Goal: Obtain resource: Download file/media

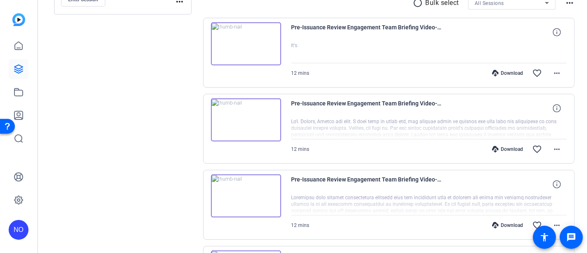
scroll to position [183, 0]
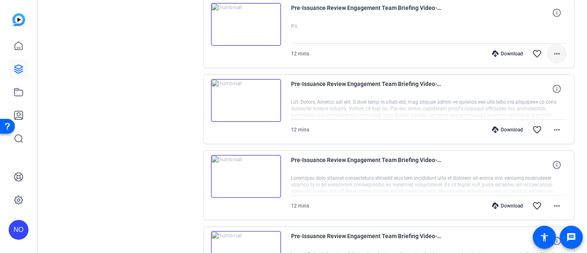
click at [552, 52] on mat-icon "more_horiz" at bounding box center [557, 54] width 10 height 10
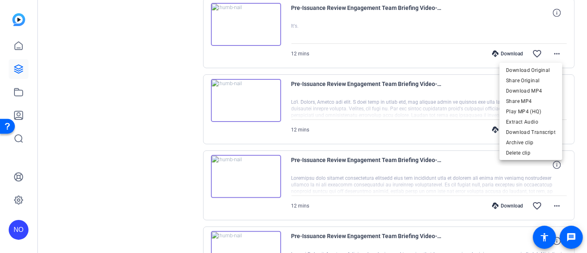
click at [161, 57] on div at bounding box center [293, 126] width 587 height 253
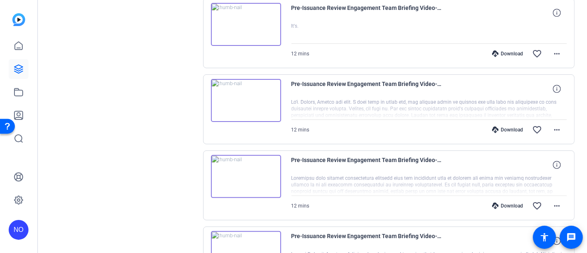
click at [243, 23] on img at bounding box center [246, 24] width 70 height 43
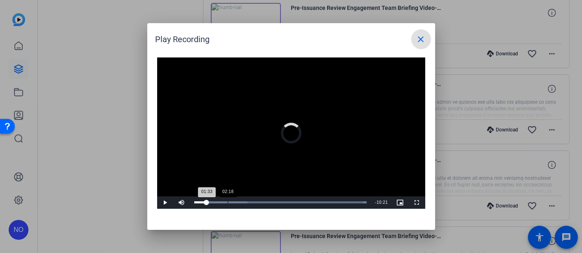
drag, startPoint x: 196, startPoint y: 202, endPoint x: 233, endPoint y: 202, distance: 37.6
click at [233, 202] on div "Loaded : 100.00% 02:18 01:33" at bounding box center [280, 202] width 173 height 2
drag, startPoint x: 232, startPoint y: 203, endPoint x: 286, endPoint y: 201, distance: 54.1
click at [286, 201] on div "Loaded : 100.00% 04:52 04:10" at bounding box center [281, 202] width 175 height 2
drag, startPoint x: 285, startPoint y: 201, endPoint x: 316, endPoint y: 201, distance: 30.5
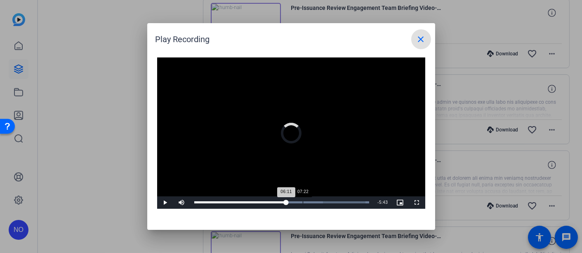
click at [316, 201] on div "Loaded : 100.00% 07:22 06:11" at bounding box center [282, 202] width 184 height 12
drag, startPoint x: 283, startPoint y: 203, endPoint x: 319, endPoint y: 204, distance: 36.4
click at [319, 204] on div "Loaded : 100.00% 07:20 06:01" at bounding box center [282, 202] width 184 height 12
drag, startPoint x: 317, startPoint y: 201, endPoint x: 341, endPoint y: 203, distance: 24.1
click at [341, 203] on div "Loaded : 100.00% 09:45 09:43" at bounding box center [282, 202] width 184 height 12
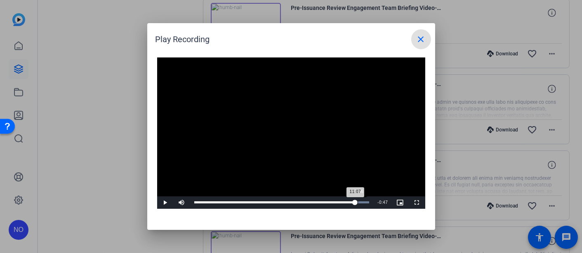
drag, startPoint x: 341, startPoint y: 204, endPoint x: 358, endPoint y: 203, distance: 17.3
click at [356, 203] on div "11:07" at bounding box center [274, 202] width 161 height 2
drag, startPoint x: 356, startPoint y: 203, endPoint x: 370, endPoint y: 203, distance: 14.0
click at [370, 203] on div "Loaded : 100.00% 11:51 11:37" at bounding box center [281, 202] width 175 height 2
click at [420, 39] on mat-icon "close" at bounding box center [421, 39] width 10 height 10
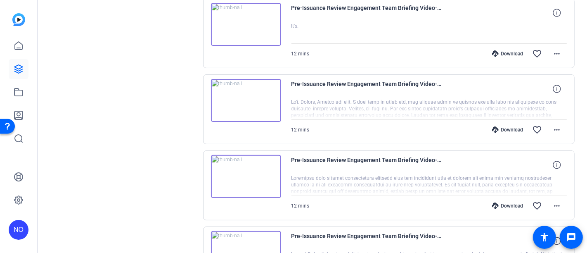
click at [248, 97] on img at bounding box center [246, 100] width 70 height 43
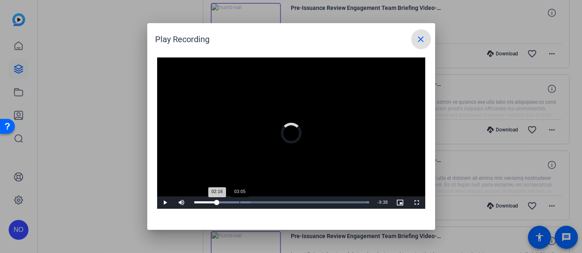
drag, startPoint x: 196, startPoint y: 203, endPoint x: 239, endPoint y: 205, distance: 43.8
click at [239, 205] on div "Loaded : 100.00% 03:05 02:16" at bounding box center [282, 202] width 184 height 12
drag, startPoint x: 241, startPoint y: 202, endPoint x: 302, endPoint y: 202, distance: 60.7
click at [302, 202] on div "Loaded : 100.00% 07:15 06:04" at bounding box center [281, 202] width 175 height 2
drag, startPoint x: 301, startPoint y: 203, endPoint x: 226, endPoint y: 202, distance: 75.1
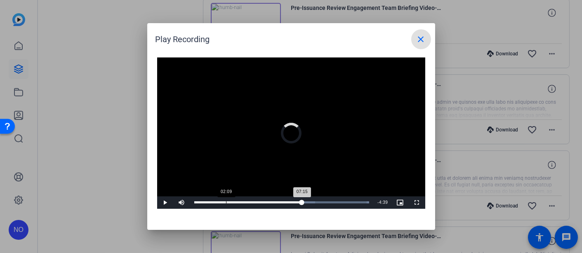
click at [226, 202] on div "Loaded : 100.00% 02:09 07:15" at bounding box center [281, 202] width 175 height 2
drag, startPoint x: 227, startPoint y: 201, endPoint x: 276, endPoint y: 200, distance: 48.3
click at [276, 200] on div "Loaded : 100.00% 05:22 02:26" at bounding box center [282, 202] width 184 height 12
drag, startPoint x: 276, startPoint y: 201, endPoint x: 316, endPoint y: 199, distance: 40.1
click at [316, 199] on div "Loaded : 100.00% 08:12 08:11" at bounding box center [282, 202] width 184 height 12
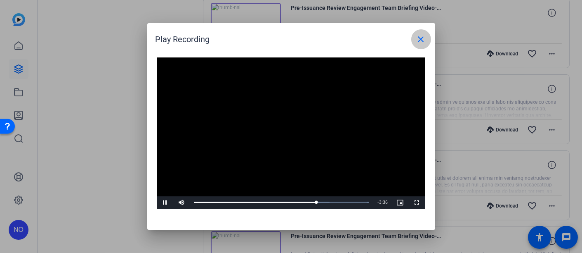
click at [419, 42] on mat-icon "close" at bounding box center [421, 39] width 10 height 10
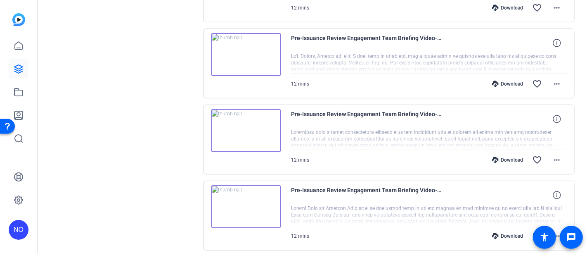
scroll to position [275, 0]
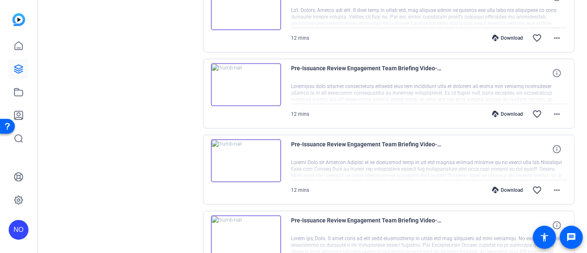
click at [243, 82] on img at bounding box center [246, 84] width 70 height 43
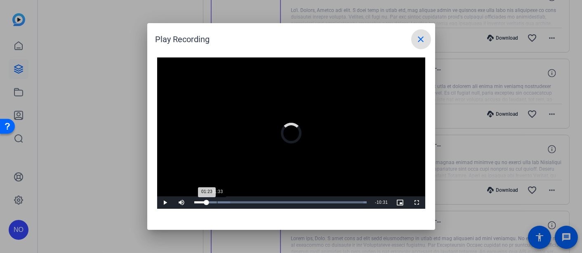
drag, startPoint x: 196, startPoint y: 203, endPoint x: 220, endPoint y: 202, distance: 23.9
click at [220, 202] on div "Loaded : 100.00% 01:33 01:23" at bounding box center [280, 202] width 173 height 2
drag, startPoint x: 225, startPoint y: 201, endPoint x: 234, endPoint y: 201, distance: 8.3
click at [234, 201] on div "Loaded : 100.00% 02:28 02:26" at bounding box center [281, 202] width 175 height 2
drag, startPoint x: 234, startPoint y: 201, endPoint x: 244, endPoint y: 200, distance: 10.0
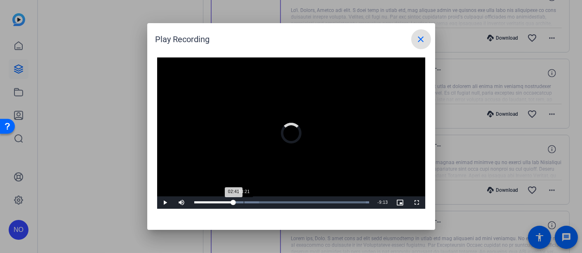
click at [244, 200] on div "Loaded : 100.00% 03:21 02:41" at bounding box center [282, 202] width 184 height 12
drag, startPoint x: 241, startPoint y: 200, endPoint x: 266, endPoint y: 199, distance: 24.8
click at [266, 199] on div "Loaded : 100.00% 04:54 03:18" at bounding box center [282, 202] width 184 height 12
drag, startPoint x: 241, startPoint y: 202, endPoint x: 274, endPoint y: 203, distance: 33.0
click at [275, 203] on div "05:27" at bounding box center [275, 202] width 0 height 2
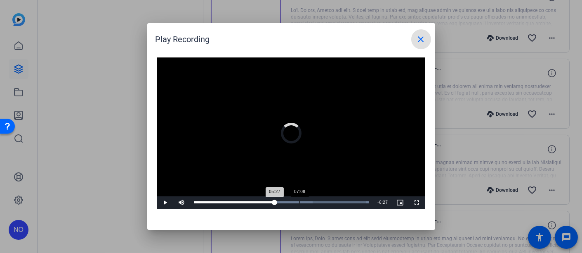
drag, startPoint x: 274, startPoint y: 202, endPoint x: 300, endPoint y: 201, distance: 25.2
click at [300, 201] on div "Loaded : 100.00% 07:08 05:27" at bounding box center [281, 202] width 175 height 2
drag, startPoint x: 298, startPoint y: 201, endPoint x: 325, endPoint y: 201, distance: 26.8
click at [325, 201] on div "Loaded : 100.00% 07:24 07:05" at bounding box center [281, 202] width 175 height 2
drag, startPoint x: 327, startPoint y: 201, endPoint x: 343, endPoint y: 202, distance: 16.1
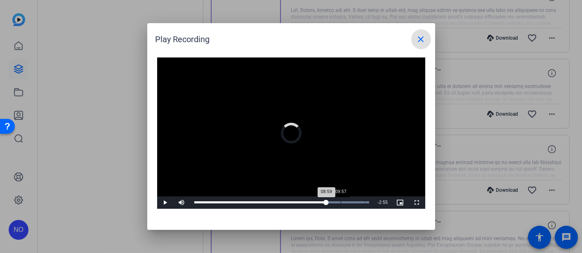
click at [343, 202] on div "Loaded : 100.00% 09:57 08:59" at bounding box center [281, 202] width 175 height 2
drag, startPoint x: 343, startPoint y: 202, endPoint x: 358, endPoint y: 202, distance: 14.9
click at [358, 202] on div "Loaded : 100.00% 11:06 11:07" at bounding box center [281, 202] width 175 height 2
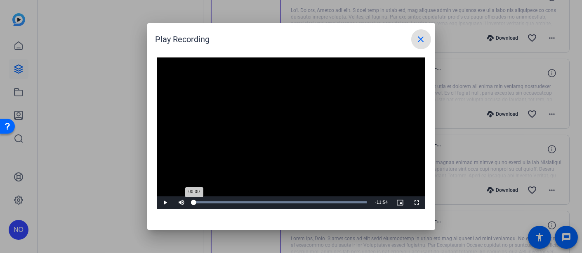
drag, startPoint x: 357, startPoint y: 202, endPoint x: 193, endPoint y: 201, distance: 163.9
click at [194, 201] on div "00:00" at bounding box center [194, 202] width 0 height 2
drag, startPoint x: 206, startPoint y: 202, endPoint x: 195, endPoint y: 202, distance: 11.2
click at [195, 202] on div "Volume Level" at bounding box center [194, 201] width 4 height 1
click at [419, 37] on mat-icon "close" at bounding box center [421, 39] width 10 height 10
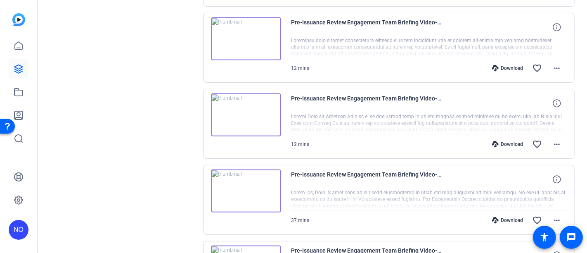
scroll to position [367, 0]
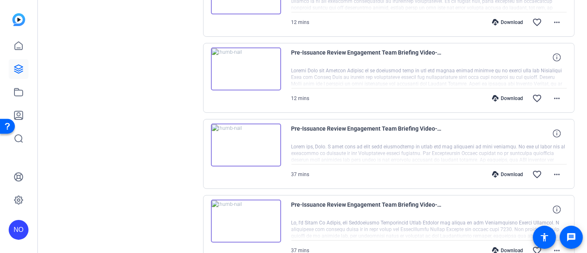
click at [246, 63] on img at bounding box center [246, 68] width 70 height 43
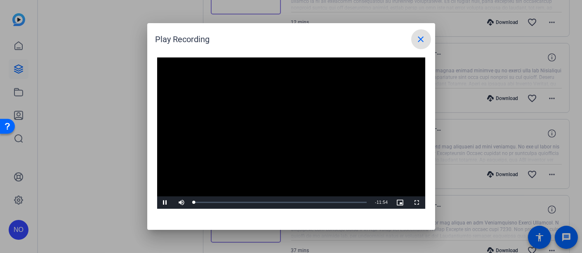
click at [284, 128] on video "Video Player" at bounding box center [291, 132] width 268 height 151
drag, startPoint x: 196, startPoint y: 202, endPoint x: 209, endPoint y: 201, distance: 12.8
click at [207, 201] on div "00:52" at bounding box center [200, 202] width 13 height 2
drag, startPoint x: 210, startPoint y: 202, endPoint x: 228, endPoint y: 202, distance: 17.7
click at [211, 202] on div "01:06" at bounding box center [202, 202] width 16 height 2
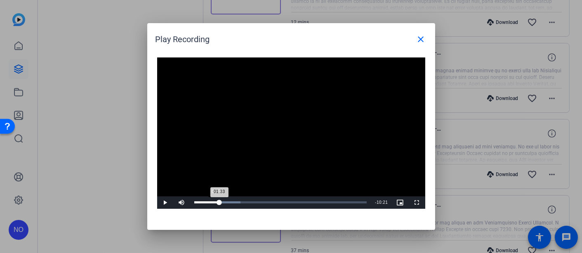
drag, startPoint x: 227, startPoint y: 202, endPoint x: 217, endPoint y: 202, distance: 10.7
click at [217, 202] on div "01:33" at bounding box center [206, 202] width 25 height 2
click at [165, 202] on span "Video Player" at bounding box center [165, 202] width 17 height 0
click at [166, 202] on span "Video Player" at bounding box center [165, 202] width 17 height 0
click at [164, 202] on span "Video Player" at bounding box center [165, 202] width 17 height 0
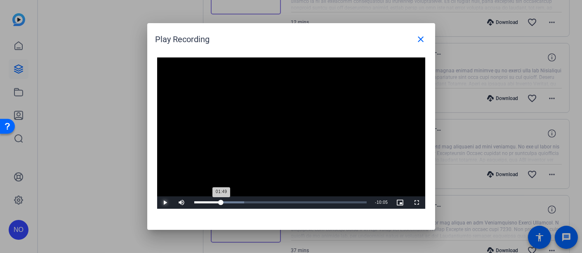
click at [220, 202] on div "01:49" at bounding box center [207, 202] width 27 height 2
click at [165, 202] on span "Video Player" at bounding box center [165, 202] width 17 height 0
click at [164, 202] on span "Video Player" at bounding box center [165, 202] width 17 height 0
click at [165, 202] on span "Video Player" at bounding box center [165, 202] width 17 height 0
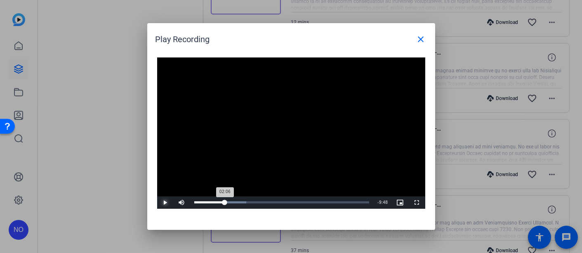
click at [225, 202] on div "02:06" at bounding box center [209, 202] width 31 height 2
click at [221, 202] on div "01:52" at bounding box center [208, 202] width 28 height 2
click at [165, 202] on span "Video Player" at bounding box center [165, 202] width 17 height 0
click at [164, 202] on span "Video Player" at bounding box center [165, 202] width 17 height 0
drag, startPoint x: 225, startPoint y: 202, endPoint x: 312, endPoint y: 201, distance: 86.7
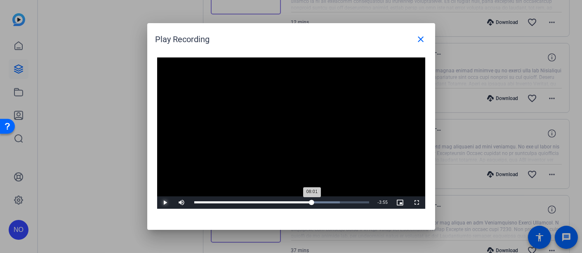
click at [312, 201] on div "08:01" at bounding box center [253, 202] width 118 height 2
drag, startPoint x: 310, startPoint y: 201, endPoint x: 303, endPoint y: 201, distance: 6.6
click at [303, 201] on div "07:25" at bounding box center [249, 202] width 110 height 2
click at [166, 202] on span "Video Player" at bounding box center [165, 202] width 17 height 0
drag, startPoint x: 311, startPoint y: 203, endPoint x: 294, endPoint y: 207, distance: 17.3
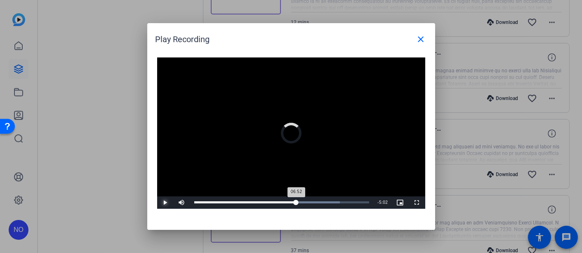
click at [294, 207] on div "Loaded : 83.24% 06:50 06:52" at bounding box center [282, 202] width 184 height 12
click at [163, 202] on span "Video Player" at bounding box center [165, 202] width 17 height 0
click at [307, 201] on div "07:39" at bounding box center [250, 202] width 113 height 2
drag, startPoint x: 326, startPoint y: 202, endPoint x: 358, endPoint y: 203, distance: 32.2
click at [358, 203] on div "Loaded : 87.28% 11:04 10:17" at bounding box center [281, 202] width 175 height 2
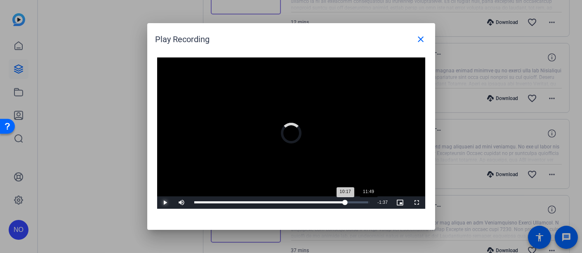
drag, startPoint x: 345, startPoint y: 203, endPoint x: 369, endPoint y: 203, distance: 23.5
click at [369, 203] on div "Loaded : 87.28% 11:49 10:17" at bounding box center [281, 202] width 175 height 2
click at [423, 42] on mat-icon "close" at bounding box center [421, 39] width 10 height 10
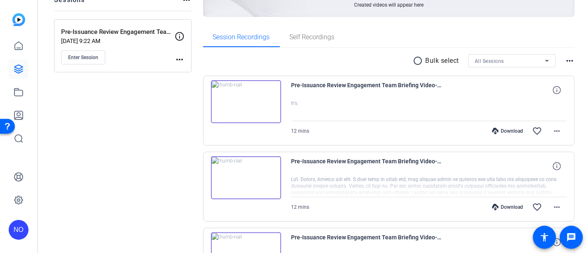
scroll to position [92, 0]
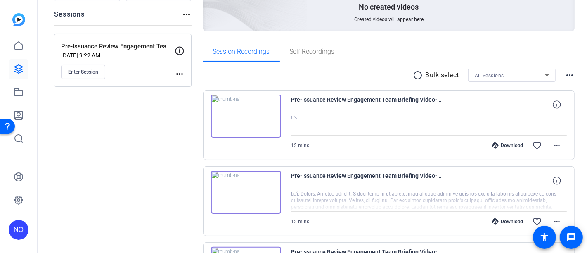
click at [243, 114] on img at bounding box center [246, 116] width 70 height 43
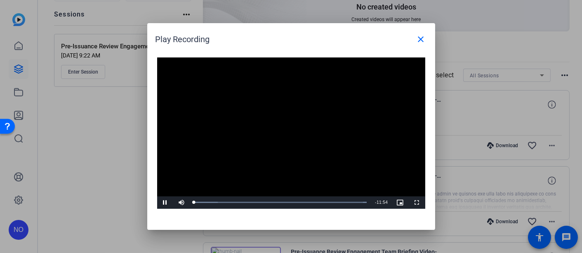
click at [283, 127] on video "Video Player" at bounding box center [291, 132] width 268 height 151
drag, startPoint x: 207, startPoint y: 203, endPoint x: 271, endPoint y: 202, distance: 64.0
click at [271, 202] on div "Play Mute 100% Current Time 0:00 / Duration 11:54 Loaded : 100.00% 03:52 00:00 …" at bounding box center [291, 202] width 268 height 12
drag, startPoint x: 196, startPoint y: 202, endPoint x: 246, endPoint y: 202, distance: 50.8
click at [246, 202] on div "03:33" at bounding box center [219, 202] width 51 height 2
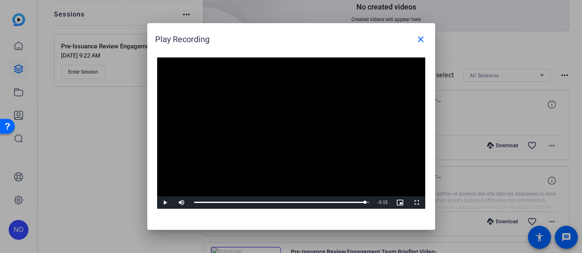
drag, startPoint x: 246, startPoint y: 202, endPoint x: 376, endPoint y: 194, distance: 129.9
click at [366, 201] on div "11:37" at bounding box center [279, 201] width 171 height 1
click at [424, 37] on mat-icon "close" at bounding box center [421, 39] width 10 height 10
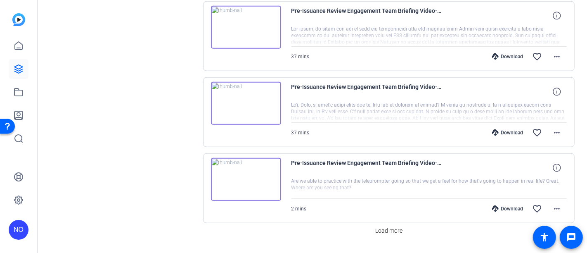
scroll to position [730, 0]
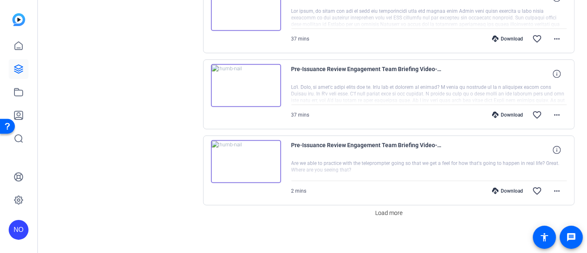
click at [251, 156] on img at bounding box center [246, 161] width 70 height 43
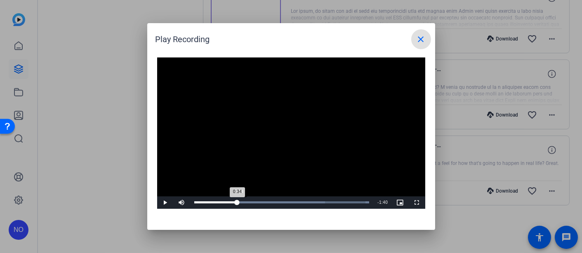
drag, startPoint x: 195, startPoint y: 203, endPoint x: 239, endPoint y: 198, distance: 44.0
click at [239, 198] on div "Loaded : 100.00% 0:34 0:34" at bounding box center [282, 202] width 184 height 12
drag, startPoint x: 240, startPoint y: 202, endPoint x: 329, endPoint y: 203, distance: 88.3
click at [329, 203] on div "1:43" at bounding box center [262, 202] width 136 height 2
drag, startPoint x: 337, startPoint y: 202, endPoint x: 326, endPoint y: 203, distance: 10.8
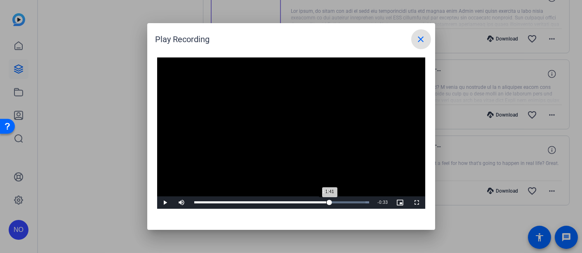
click at [326, 203] on div "Loaded : 100.00% 1:41 1:41" at bounding box center [282, 202] width 184 height 12
drag, startPoint x: 334, startPoint y: 200, endPoint x: 362, endPoint y: 200, distance: 28.5
click at [360, 201] on div "2:07" at bounding box center [276, 202] width 165 height 2
drag, startPoint x: 364, startPoint y: 200, endPoint x: 370, endPoint y: 201, distance: 6.2
click at [370, 201] on div "Loaded : 100.00% 2:14 2:10" at bounding box center [281, 202] width 175 height 2
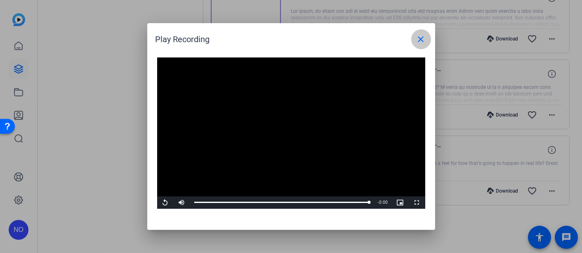
click at [421, 39] on mat-icon "close" at bounding box center [421, 39] width 10 height 10
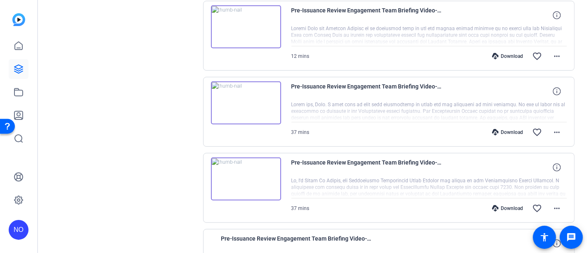
scroll to position [363, 0]
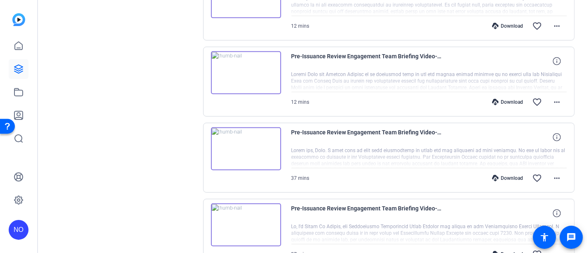
click at [513, 175] on div "Download" at bounding box center [507, 178] width 39 height 7
click at [246, 144] on img at bounding box center [246, 148] width 70 height 43
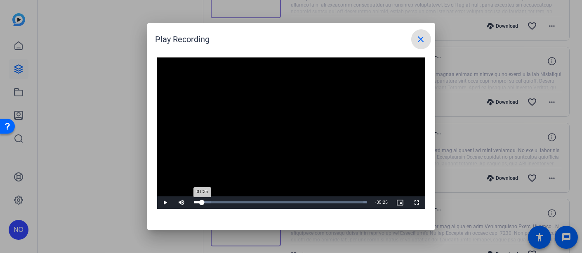
drag, startPoint x: 196, startPoint y: 202, endPoint x: 201, endPoint y: 202, distance: 5.0
click at [201, 202] on div "01:35" at bounding box center [198, 202] width 8 height 2
click at [415, 202] on span "Video Player" at bounding box center [417, 202] width 17 height 0
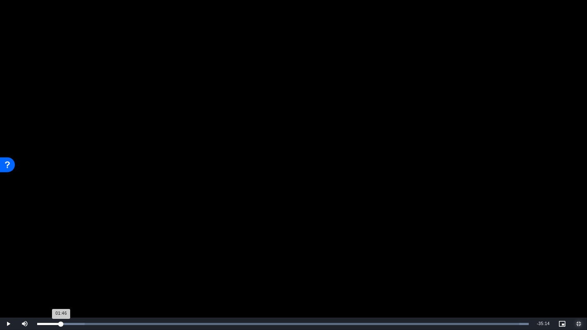
click at [60, 252] on div "01:46" at bounding box center [49, 324] width 24 height 2
click at [10, 252] on span "Video Player" at bounding box center [8, 324] width 17 height 0
click at [6, 252] on span "Video Player" at bounding box center [8, 324] width 17 height 0
click at [63, 252] on div "01:57" at bounding box center [50, 324] width 26 height 2
click at [9, 252] on span "Video Player" at bounding box center [8, 324] width 17 height 0
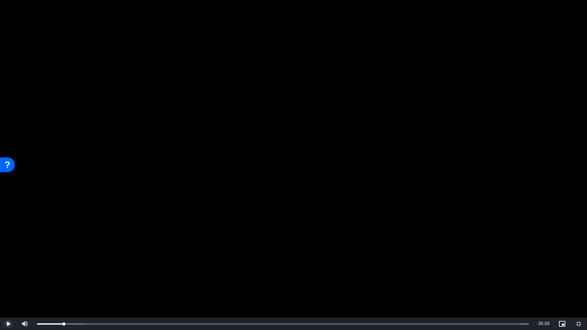
click at [6, 252] on span "Video Player" at bounding box center [8, 324] width 17 height 0
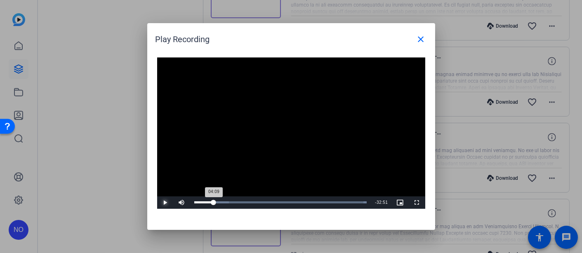
click at [213, 202] on div "04:09" at bounding box center [204, 202] width 20 height 2
drag, startPoint x: 214, startPoint y: 201, endPoint x: 219, endPoint y: 200, distance: 4.7
click at [219, 201] on div "05:18" at bounding box center [206, 202] width 24 height 2
drag, startPoint x: 219, startPoint y: 203, endPoint x: 224, endPoint y: 202, distance: 5.0
click at [224, 202] on div "06:21" at bounding box center [209, 202] width 30 height 2
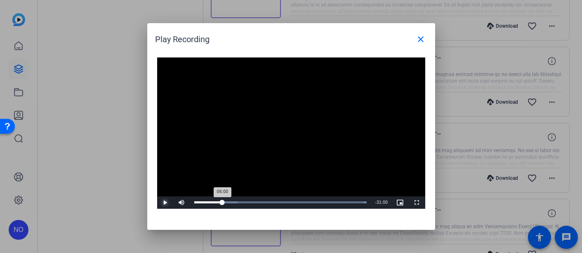
click at [222, 202] on div "06:00" at bounding box center [208, 202] width 28 height 2
click at [163, 202] on span "Video Player" at bounding box center [165, 202] width 17 height 0
click at [223, 201] on div "06:11" at bounding box center [208, 202] width 28 height 2
click at [166, 202] on span "Video Player" at bounding box center [165, 202] width 17 height 0
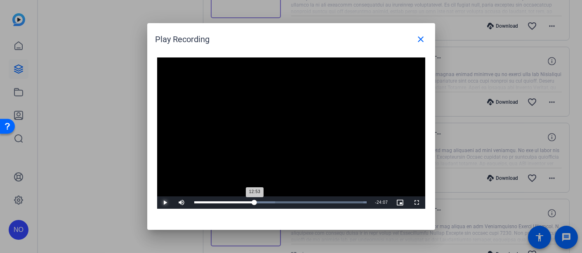
drag, startPoint x: 224, startPoint y: 201, endPoint x: 254, endPoint y: 199, distance: 30.6
click at [254, 201] on div "12:53" at bounding box center [224, 202] width 61 height 2
click at [166, 202] on span "Video Player" at bounding box center [165, 202] width 17 height 0
drag, startPoint x: 256, startPoint y: 201, endPoint x: 249, endPoint y: 201, distance: 6.2
click at [249, 201] on div "11:55" at bounding box center [222, 202] width 56 height 2
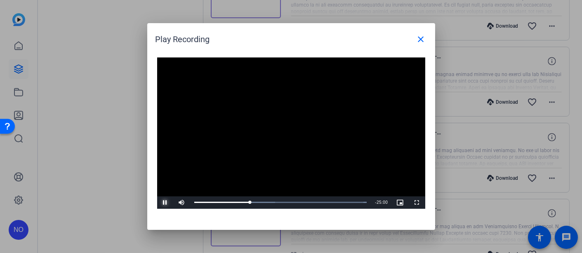
click at [163, 202] on span "Video Player" at bounding box center [165, 202] width 17 height 0
click at [166, 202] on span "Video Player" at bounding box center [165, 202] width 17 height 0
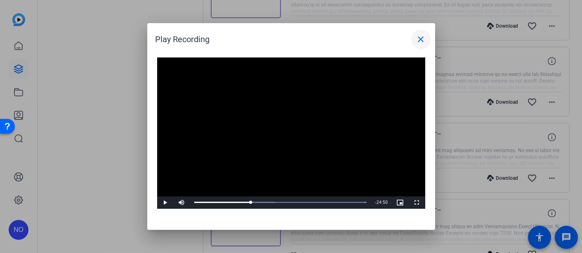
click at [424, 38] on mat-icon "close" at bounding box center [421, 39] width 10 height 10
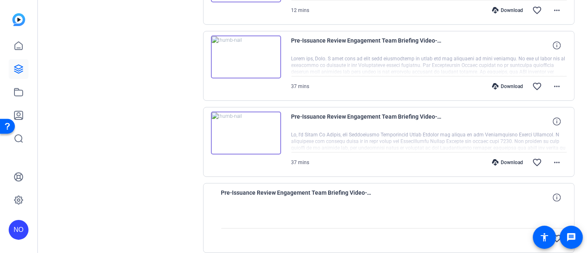
scroll to position [500, 0]
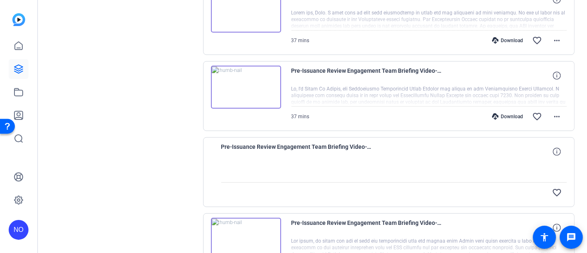
click at [514, 113] on div "Download" at bounding box center [507, 116] width 39 height 7
click at [246, 83] on img at bounding box center [246, 87] width 70 height 43
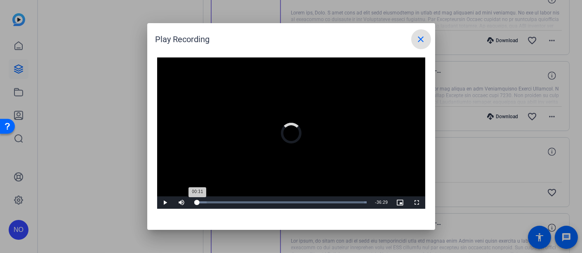
click at [196, 201] on div "00:31" at bounding box center [195, 202] width 3 height 2
click at [168, 202] on span "Video Player" at bounding box center [165, 202] width 17 height 0
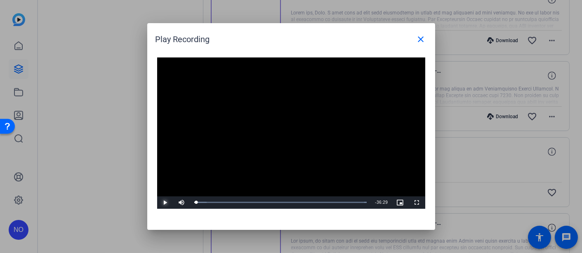
click at [165, 202] on span "Video Player" at bounding box center [165, 202] width 17 height 0
drag, startPoint x: 196, startPoint y: 202, endPoint x: 203, endPoint y: 201, distance: 6.3
click at [203, 201] on div "01:51" at bounding box center [198, 202] width 9 height 2
click at [165, 202] on span "Video Player" at bounding box center [165, 202] width 17 height 0
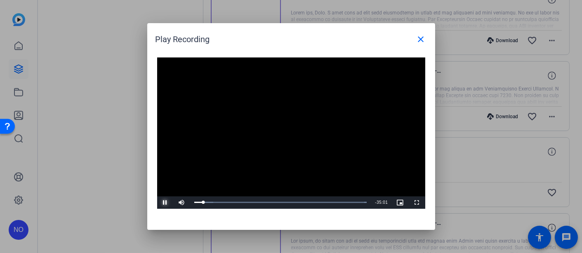
click at [165, 202] on span "Video Player" at bounding box center [165, 202] width 17 height 0
drag, startPoint x: 206, startPoint y: 201, endPoint x: 237, endPoint y: 200, distance: 31.0
click at [237, 200] on div "Loaded : 100.00% 09:05 02:23" at bounding box center [280, 202] width 181 height 12
drag, startPoint x: 236, startPoint y: 201, endPoint x: 270, endPoint y: 201, distance: 34.3
click at [270, 201] on div "Loaded : 100.00% 16:15 10:36" at bounding box center [280, 202] width 173 height 2
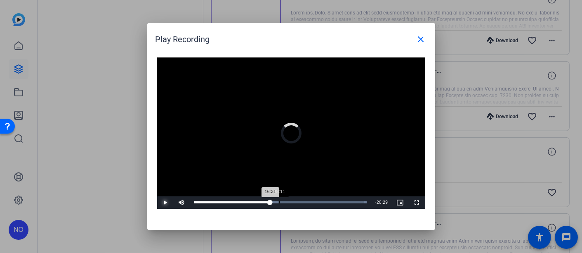
drag, startPoint x: 246, startPoint y: 201, endPoint x: 279, endPoint y: 201, distance: 33.8
click at [279, 201] on div "Loaded : 100.00% 18:11 16:31" at bounding box center [280, 202] width 173 height 2
drag, startPoint x: 278, startPoint y: 202, endPoint x: 312, endPoint y: 201, distance: 33.9
click at [312, 201] on div "Loaded : 100.00% 25:10 18:01" at bounding box center [280, 202] width 173 height 2
drag, startPoint x: 311, startPoint y: 202, endPoint x: 338, endPoint y: 201, distance: 26.4
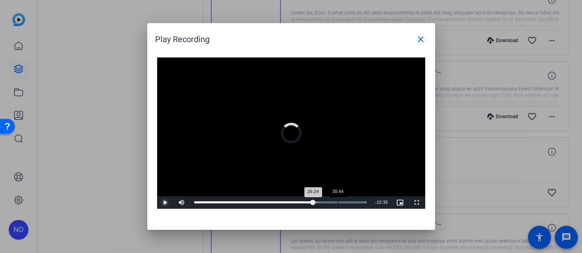
click at [338, 201] on div "Loaded : 100.00% 30:44 26:24" at bounding box center [280, 202] width 181 height 12
drag, startPoint x: 335, startPoint y: 201, endPoint x: 350, endPoint y: 201, distance: 14.4
click at [350, 201] on div "32:44" at bounding box center [350, 202] width 0 height 2
drag, startPoint x: 339, startPoint y: 201, endPoint x: 359, endPoint y: 200, distance: 19.8
click at [353, 201] on div "34:34" at bounding box center [273, 202] width 158 height 2
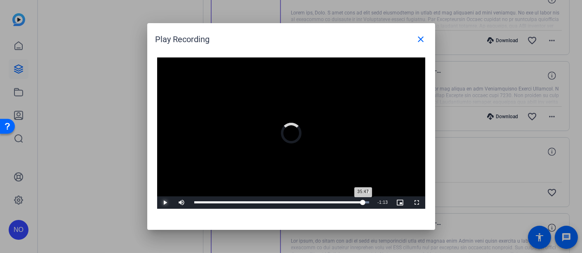
drag, startPoint x: 359, startPoint y: 200, endPoint x: 365, endPoint y: 200, distance: 6.2
click at [364, 201] on div "35:47" at bounding box center [278, 202] width 169 height 2
drag, startPoint x: 362, startPoint y: 202, endPoint x: 374, endPoint y: 199, distance: 12.3
click at [374, 199] on div "Play Mute 100% Current Time 37:00 / Duration 37:00 Loaded : 100.00% 37:00 37:00…" at bounding box center [291, 202] width 268 height 12
click at [423, 35] on mat-icon "close" at bounding box center [421, 39] width 10 height 10
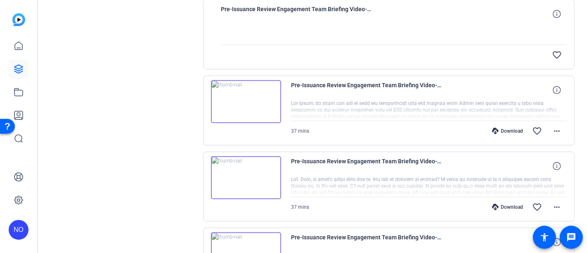
scroll to position [684, 0]
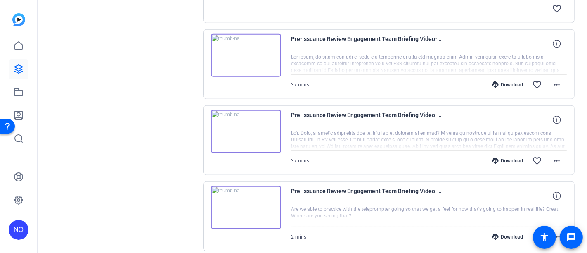
click at [499, 81] on div "Download" at bounding box center [507, 84] width 39 height 7
click at [504, 157] on div "Download" at bounding box center [507, 160] width 39 height 7
click at [247, 127] on img at bounding box center [246, 131] width 70 height 43
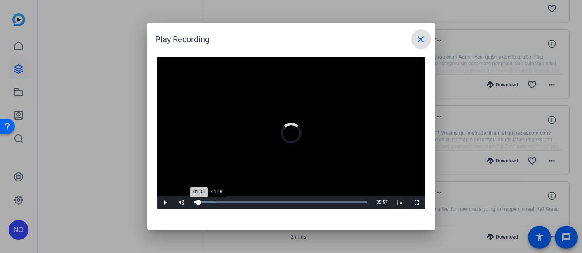
drag, startPoint x: 194, startPoint y: 202, endPoint x: 216, endPoint y: 201, distance: 21.9
click at [216, 201] on div "Loaded : 100.00% 04:46 01:03" at bounding box center [280, 202] width 173 height 2
drag, startPoint x: 217, startPoint y: 201, endPoint x: 243, endPoint y: 201, distance: 26.0
click at [243, 201] on div "Loaded : 100.00% 10:25 10:25" at bounding box center [280, 202] width 173 height 2
drag, startPoint x: 242, startPoint y: 202, endPoint x: 262, endPoint y: 201, distance: 19.8
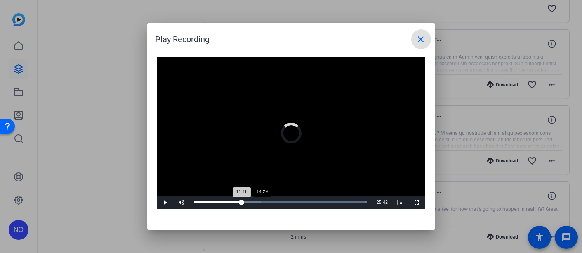
click at [262, 201] on div "Loaded : 100.00% 14:29 11:18" at bounding box center [280, 202] width 173 height 2
drag, startPoint x: 261, startPoint y: 203, endPoint x: 273, endPoint y: 202, distance: 11.6
click at [273, 202] on div "Loaded : 100.00% 16:31 15:16" at bounding box center [280, 202] width 173 height 2
drag, startPoint x: 273, startPoint y: 202, endPoint x: 265, endPoint y: 202, distance: 7.4
click at [265, 202] on div "15:27" at bounding box center [233, 202] width 79 height 2
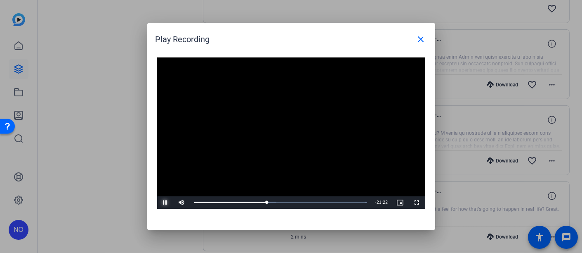
click at [166, 202] on span "Video Player" at bounding box center [165, 202] width 17 height 0
click at [264, 201] on div "15:01" at bounding box center [229, 202] width 70 height 2
click at [169, 202] on span "Video Player" at bounding box center [165, 202] width 17 height 0
click at [167, 202] on span "Video Player" at bounding box center [165, 202] width 17 height 0
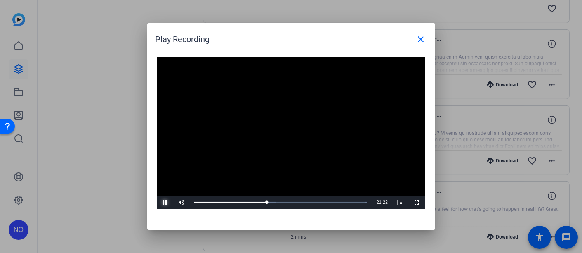
click at [164, 202] on span "Video Player" at bounding box center [165, 202] width 17 height 0
click at [166, 202] on span "Video Player" at bounding box center [165, 202] width 17 height 0
drag, startPoint x: 267, startPoint y: 202, endPoint x: 280, endPoint y: 201, distance: 12.4
click at [279, 201] on div "18:17" at bounding box center [236, 202] width 85 height 2
drag, startPoint x: 280, startPoint y: 201, endPoint x: 285, endPoint y: 201, distance: 5.4
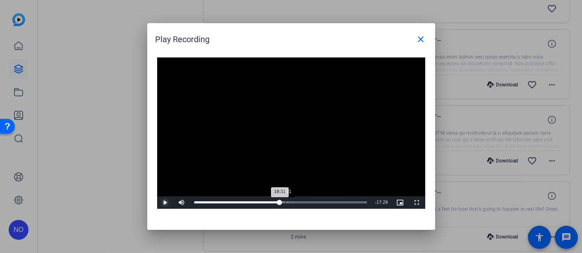
click at [285, 201] on div "Loaded : 100.00% 19:31 19:31" at bounding box center [280, 202] width 173 height 2
drag, startPoint x: 285, startPoint y: 201, endPoint x: 297, endPoint y: 201, distance: 12.0
click at [286, 201] on div "20:19" at bounding box center [239, 202] width 91 height 2
drag, startPoint x: 297, startPoint y: 201, endPoint x: 303, endPoint y: 201, distance: 6.2
click at [303, 201] on div "Loaded : 100.00% 23:24 22:05" at bounding box center [280, 202] width 173 height 2
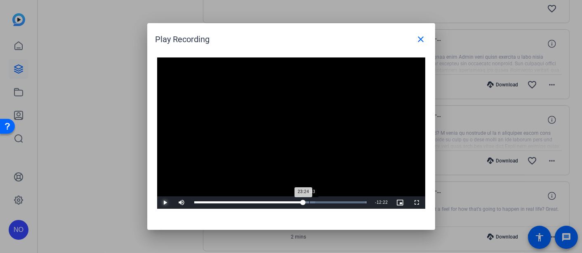
drag, startPoint x: 303, startPoint y: 201, endPoint x: 309, endPoint y: 201, distance: 5.8
click at [309, 201] on div "Loaded : 100.00% 24:33 23:24" at bounding box center [280, 202] width 173 height 2
drag, startPoint x: 309, startPoint y: 201, endPoint x: 314, endPoint y: 201, distance: 4.5
click at [314, 201] on div "25:37" at bounding box center [253, 202] width 119 height 2
drag, startPoint x: 314, startPoint y: 201, endPoint x: 319, endPoint y: 202, distance: 5.0
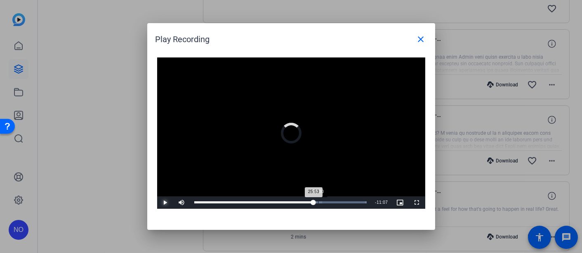
click at [314, 202] on div "25:53" at bounding box center [254, 202] width 120 height 2
drag, startPoint x: 319, startPoint y: 202, endPoint x: 315, endPoint y: 204, distance: 4.2
click at [315, 203] on div "26:03" at bounding box center [255, 202] width 122 height 2
drag, startPoint x: 315, startPoint y: 200, endPoint x: 309, endPoint y: 202, distance: 6.3
click at [309, 202] on div "24:33" at bounding box center [252, 202] width 117 height 2
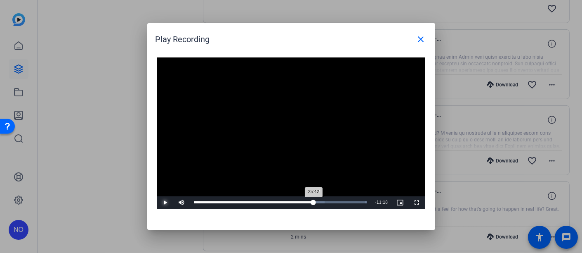
click at [314, 201] on div "25:42" at bounding box center [254, 202] width 120 height 2
click at [166, 202] on span "Video Player" at bounding box center [165, 202] width 17 height 0
click at [165, 202] on span "Video Player" at bounding box center [165, 202] width 17 height 0
drag, startPoint x: 315, startPoint y: 203, endPoint x: 338, endPoint y: 203, distance: 23.5
click at [338, 203] on div "30:13" at bounding box center [265, 202] width 143 height 2
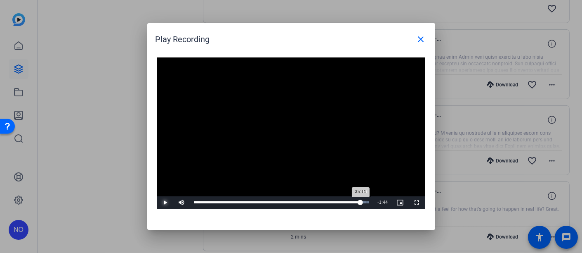
drag, startPoint x: 340, startPoint y: 202, endPoint x: 361, endPoint y: 201, distance: 21.5
click at [361, 201] on div "35:11" at bounding box center [277, 202] width 167 height 2
click at [362, 202] on div "35:21" at bounding box center [278, 202] width 168 height 2
click at [364, 202] on div "35:52" at bounding box center [279, 202] width 170 height 2
click at [366, 202] on div "36:19" at bounding box center [279, 202] width 171 height 2
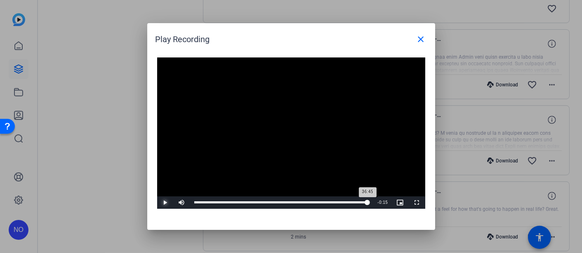
click at [368, 201] on div "36:45" at bounding box center [281, 202] width 174 height 2
click at [424, 37] on mat-icon "close" at bounding box center [421, 39] width 10 height 10
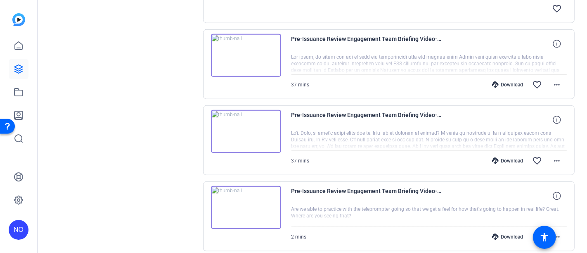
click at [246, 48] on img at bounding box center [246, 55] width 70 height 43
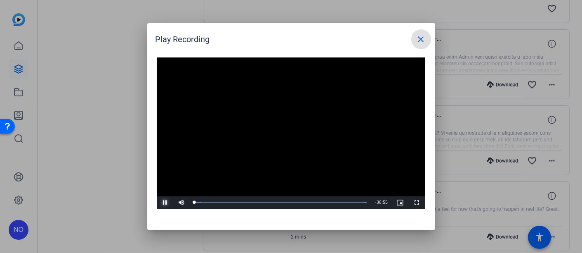
click at [167, 202] on span "Video Player" at bounding box center [165, 202] width 17 height 0
click at [166, 202] on span "Video Player" at bounding box center [165, 202] width 17 height 0
click at [199, 202] on div "01:08" at bounding box center [196, 202] width 5 height 2
click at [202, 201] on div "01:40" at bounding box center [197, 202] width 7 height 2
drag, startPoint x: 200, startPoint y: 201, endPoint x: 207, endPoint y: 201, distance: 7.0
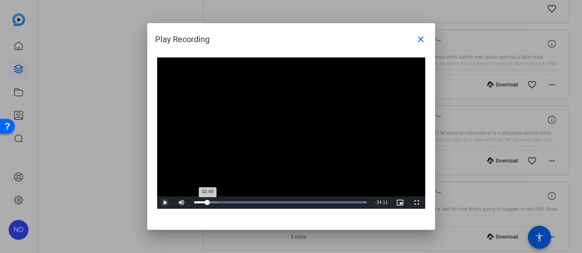
click at [207, 201] on div "02:49" at bounding box center [201, 202] width 14 height 2
click at [212, 201] on div "03:53" at bounding box center [202, 202] width 17 height 2
click at [215, 201] on div "04:25" at bounding box center [204, 202] width 20 height 2
drag, startPoint x: 216, startPoint y: 201, endPoint x: 221, endPoint y: 201, distance: 4.5
click at [220, 201] on div "05:39" at bounding box center [207, 202] width 26 height 2
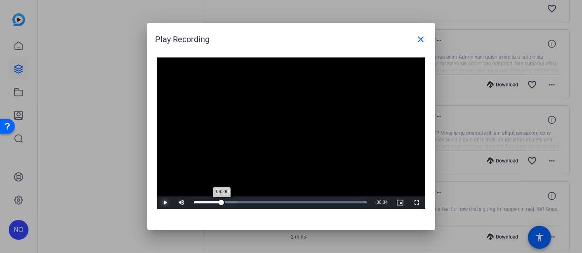
click at [222, 201] on div "06:26" at bounding box center [208, 202] width 28 height 2
click at [227, 201] on div "07:04" at bounding box center [210, 202] width 33 height 2
click at [232, 201] on div "Loaded : 100.00% 07:57 08:02" at bounding box center [280, 202] width 173 height 2
click at [235, 201] on div "Loaded : 100.00% 08:44 08:50" at bounding box center [280, 202] width 173 height 2
drag, startPoint x: 233, startPoint y: 202, endPoint x: 241, endPoint y: 202, distance: 8.3
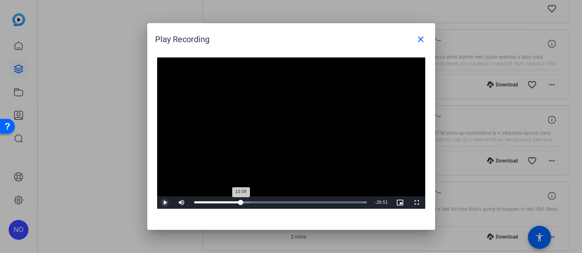
click at [241, 202] on div "10:09" at bounding box center [217, 202] width 47 height 2
drag, startPoint x: 241, startPoint y: 202, endPoint x: 246, endPoint y: 202, distance: 4.5
click at [246, 202] on div "11:07" at bounding box center [219, 202] width 51 height 2
drag, startPoint x: 246, startPoint y: 202, endPoint x: 251, endPoint y: 202, distance: 5.0
click at [251, 202] on div "12:11" at bounding box center [222, 202] width 56 height 2
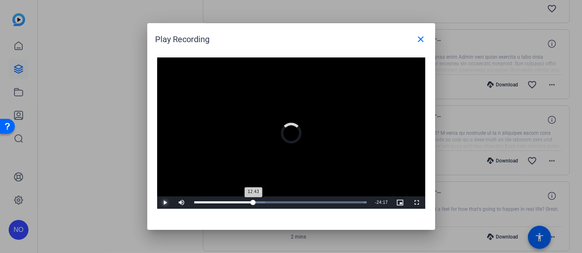
drag, startPoint x: 251, startPoint y: 202, endPoint x: 256, endPoint y: 202, distance: 4.5
click at [254, 202] on div "12:43" at bounding box center [223, 202] width 59 height 2
click at [259, 201] on div "Loaded : 100.00% 13:52 13:57" at bounding box center [280, 202] width 173 height 2
drag, startPoint x: 258, startPoint y: 202, endPoint x: 263, endPoint y: 202, distance: 5.4
click at [262, 202] on div "14:50" at bounding box center [228, 202] width 68 height 2
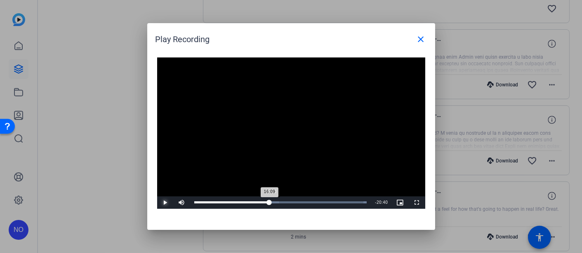
drag, startPoint x: 263, startPoint y: 202, endPoint x: 270, endPoint y: 201, distance: 7.1
click at [270, 201] on div "16:09" at bounding box center [232, 202] width 76 height 2
drag, startPoint x: 270, startPoint y: 201, endPoint x: 276, endPoint y: 201, distance: 5.4
click at [275, 201] on div "17:29" at bounding box center [234, 202] width 80 height 2
click at [279, 201] on div "18:11" at bounding box center [236, 202] width 85 height 2
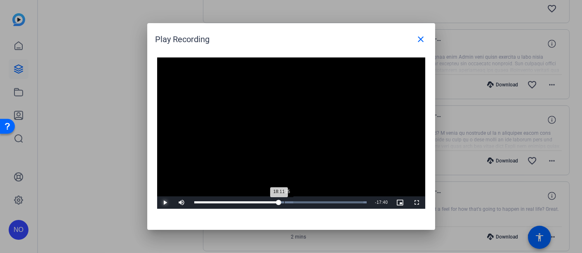
drag, startPoint x: 279, startPoint y: 201, endPoint x: 284, endPoint y: 200, distance: 5.4
click at [284, 200] on div "Loaded : 100.00% 19:15 18:11" at bounding box center [280, 202] width 181 height 12
drag, startPoint x: 284, startPoint y: 201, endPoint x: 289, endPoint y: 201, distance: 5.0
click at [289, 201] on div "20:13" at bounding box center [241, 202] width 94 height 2
drag, startPoint x: 289, startPoint y: 201, endPoint x: 296, endPoint y: 201, distance: 7.0
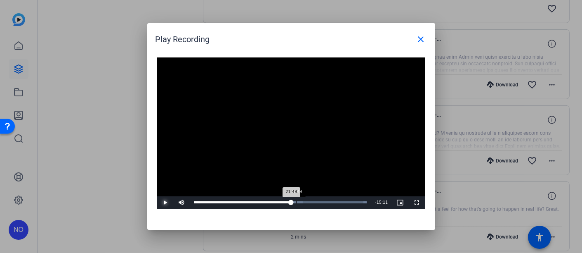
click at [296, 201] on div "Loaded : 100.00% 21:49 21:49" at bounding box center [280, 202] width 173 height 2
click at [297, 201] on div "22:21" at bounding box center [245, 202] width 102 height 2
drag, startPoint x: 300, startPoint y: 201, endPoint x: 304, endPoint y: 200, distance: 4.7
click at [302, 201] on div "23:35" at bounding box center [247, 202] width 107 height 2
click at [308, 200] on div "Loaded : 100.00% 24:17 23:35" at bounding box center [280, 202] width 181 height 12
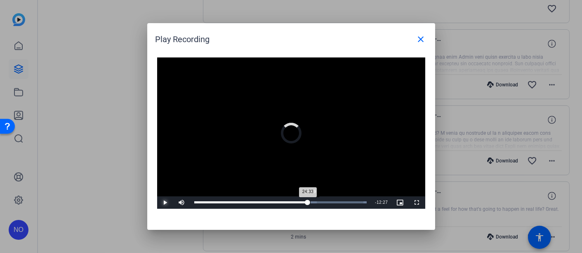
click at [308, 201] on div "24:33" at bounding box center [251, 202] width 114 height 2
drag, startPoint x: 311, startPoint y: 200, endPoint x: 316, endPoint y: 199, distance: 5.4
click at [315, 201] on div "25:53" at bounding box center [254, 202] width 121 height 2
drag, startPoint x: 315, startPoint y: 199, endPoint x: 310, endPoint y: 200, distance: 5.0
click at [310, 201] on div "24:49" at bounding box center [252, 202] width 117 height 2
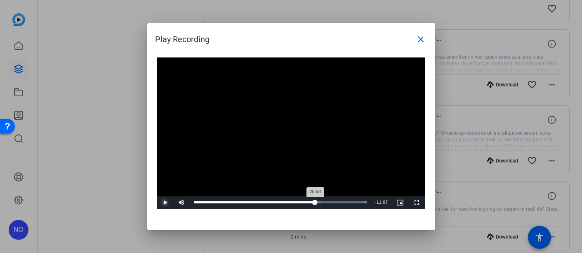
click at [315, 203] on div "25:58" at bounding box center [254, 202] width 121 height 2
click at [313, 201] on div "25:31" at bounding box center [253, 202] width 119 height 2
click at [164, 202] on span "Video Player" at bounding box center [165, 202] width 17 height 0
click at [163, 202] on span "Video Player" at bounding box center [165, 202] width 17 height 0
drag, startPoint x: 317, startPoint y: 201, endPoint x: 362, endPoint y: 197, distance: 45.1
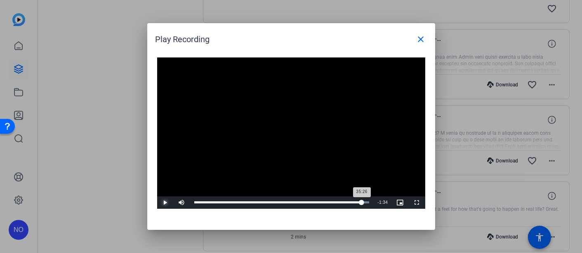
click at [362, 197] on div "Loaded : 100.00% 35:26 35:26" at bounding box center [282, 202] width 184 height 12
click at [360, 203] on div "35:00" at bounding box center [277, 202] width 166 height 2
click at [167, 202] on span "Video Player" at bounding box center [165, 202] width 17 height 0
click at [166, 202] on span "Video Player" at bounding box center [165, 202] width 17 height 0
click at [358, 203] on div "34:39" at bounding box center [276, 202] width 165 height 2
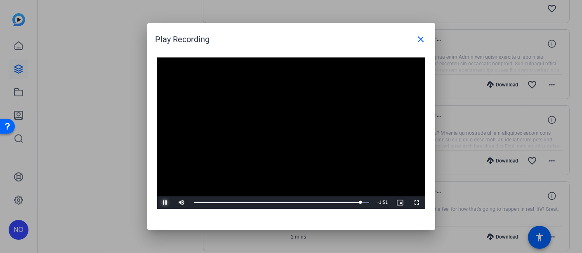
click at [165, 202] on span "Video Player" at bounding box center [165, 202] width 17 height 0
drag, startPoint x: 360, startPoint y: 201, endPoint x: 366, endPoint y: 200, distance: 6.2
click at [366, 200] on div "Loaded : 100.00% 36:19 36:19" at bounding box center [282, 202] width 184 height 12
drag, startPoint x: 164, startPoint y: 201, endPoint x: 221, endPoint y: 202, distance: 57.0
click at [164, 202] on span "Video Player" at bounding box center [165, 202] width 17 height 0
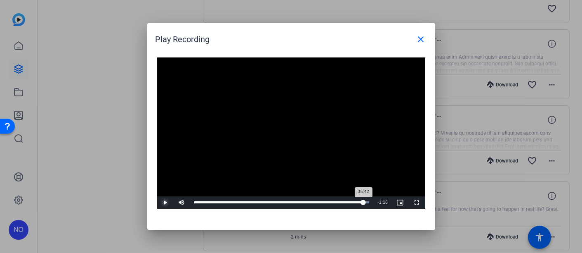
click at [363, 202] on div "35:42" at bounding box center [279, 202] width 170 height 2
click at [364, 202] on div "35:52" at bounding box center [279, 202] width 170 height 2
drag, startPoint x: 364, startPoint y: 202, endPoint x: 359, endPoint y: 201, distance: 5.0
click at [359, 201] on div "34:50" at bounding box center [277, 202] width 166 height 2
click at [361, 201] on div "35:11" at bounding box center [277, 202] width 166 height 2
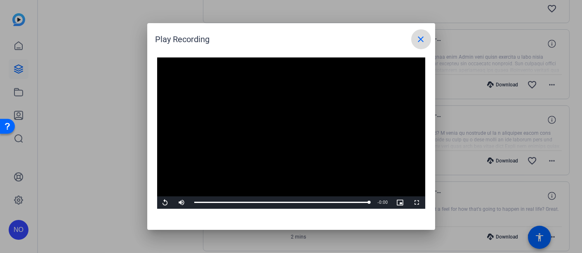
click at [421, 37] on mat-icon "close" at bounding box center [421, 39] width 10 height 10
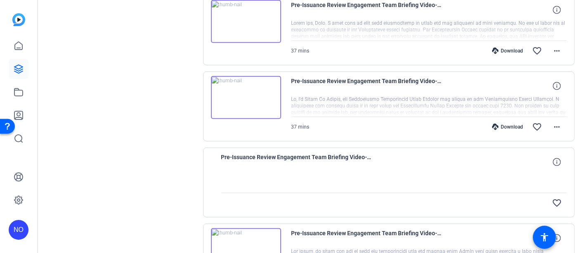
scroll to position [504, 0]
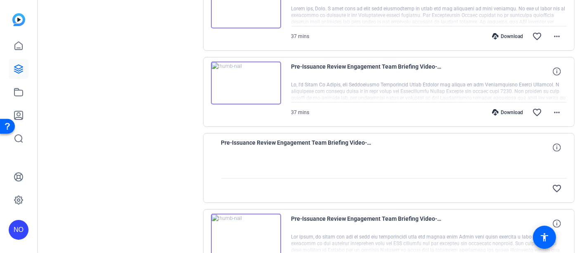
click at [241, 82] on img at bounding box center [246, 83] width 70 height 43
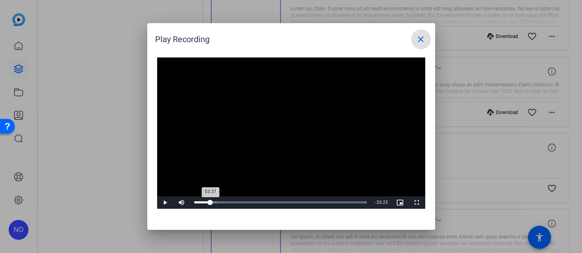
drag, startPoint x: 196, startPoint y: 203, endPoint x: 211, endPoint y: 202, distance: 14.5
click at [211, 202] on div "03:37" at bounding box center [202, 202] width 17 height 2
drag, startPoint x: 210, startPoint y: 203, endPoint x: 199, endPoint y: 202, distance: 11.6
click at [199, 202] on div "00:58" at bounding box center [196, 202] width 5 height 2
drag, startPoint x: 207, startPoint y: 201, endPoint x: 196, endPoint y: 201, distance: 11.6
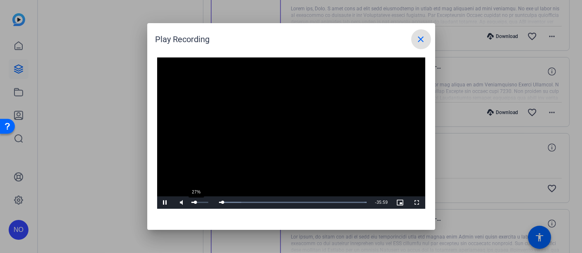
click at [196, 201] on div "Volume Level" at bounding box center [194, 201] width 4 height 1
click at [193, 201] on div "Volume Level" at bounding box center [192, 201] width 1 height 1
drag, startPoint x: 201, startPoint y: 202, endPoint x: 209, endPoint y: 200, distance: 8.0
click at [209, 200] on div "Loaded : 100.00% 03:10 03:10" at bounding box center [280, 202] width 181 height 12
drag, startPoint x: 181, startPoint y: 202, endPoint x: 186, endPoint y: 202, distance: 5.4
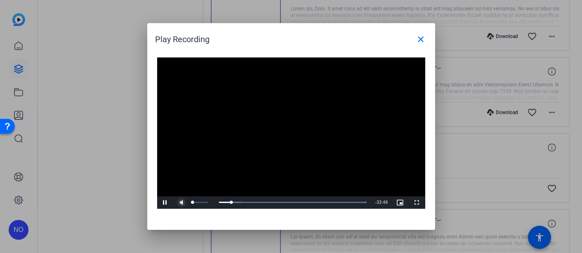
click at [181, 202] on span "Video Player" at bounding box center [182, 202] width 17 height 0
drag, startPoint x: 191, startPoint y: 201, endPoint x: 202, endPoint y: 201, distance: 10.7
click at [202, 201] on div "Volume Level" at bounding box center [197, 201] width 11 height 1
click at [210, 202] on div "03:26" at bounding box center [202, 202] width 16 height 2
click at [165, 202] on span "Video Player" at bounding box center [165, 202] width 17 height 0
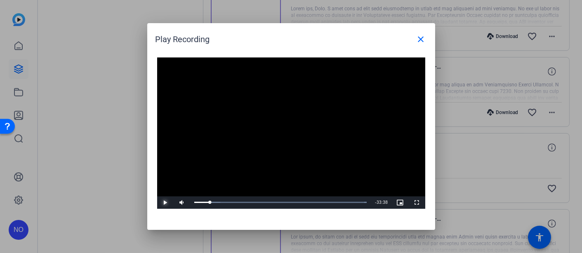
click at [166, 202] on span "Video Player" at bounding box center [165, 202] width 17 height 0
drag, startPoint x: 201, startPoint y: 202, endPoint x: 215, endPoint y: 201, distance: 14.1
click at [215, 201] on div "Pause Mute 100% Current Time 3:25 / Duration 37:00 Loaded : 100.00% 00:00 03:25…" at bounding box center [291, 202] width 268 height 12
click at [239, 171] on video "Video Player" at bounding box center [291, 132] width 268 height 151
click at [165, 202] on span "Video Player" at bounding box center [165, 202] width 17 height 0
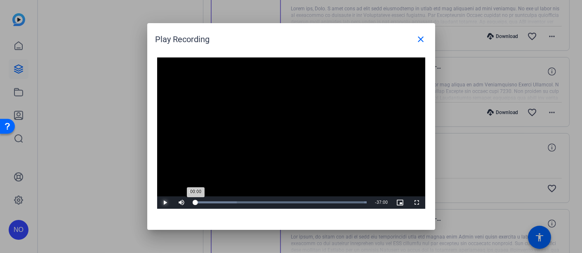
drag, startPoint x: 211, startPoint y: 202, endPoint x: 193, endPoint y: 202, distance: 17.3
click at [194, 202] on div "00:00" at bounding box center [195, 202] width 2 height 2
click at [166, 202] on span "Video Player" at bounding box center [165, 202] width 17 height 0
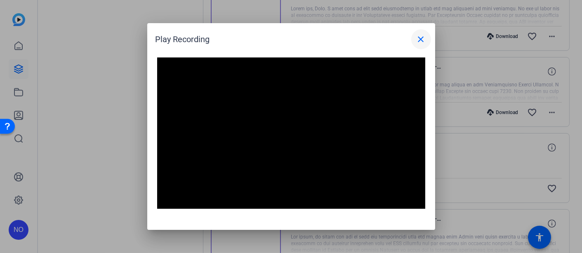
click at [420, 37] on mat-icon "close" at bounding box center [421, 39] width 10 height 10
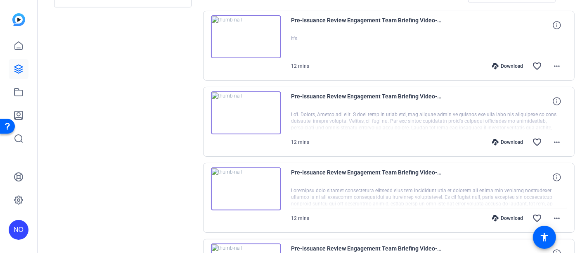
scroll to position [179, 0]
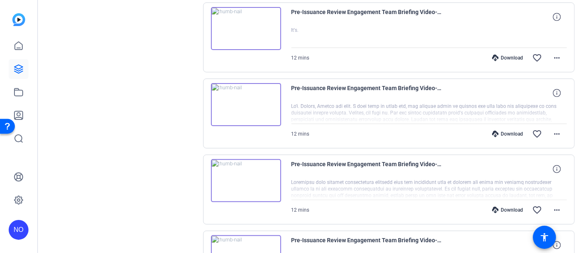
click at [244, 102] on img at bounding box center [246, 104] width 70 height 43
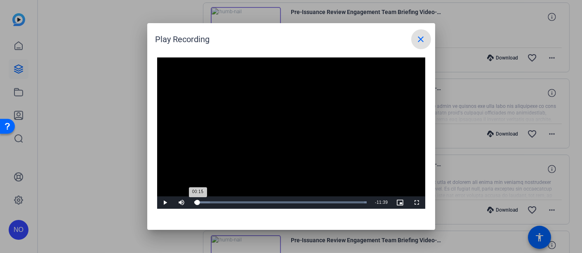
click at [198, 201] on div "00:15" at bounding box center [196, 202] width 4 height 2
drag, startPoint x: 198, startPoint y: 201, endPoint x: 204, endPoint y: 201, distance: 5.8
click at [204, 201] on div "Loaded : 100.00% 00:39 00:17" at bounding box center [280, 202] width 173 height 2
click at [165, 202] on span "Video Player" at bounding box center [165, 202] width 17 height 0
click at [164, 202] on span "Video Player" at bounding box center [165, 202] width 17 height 0
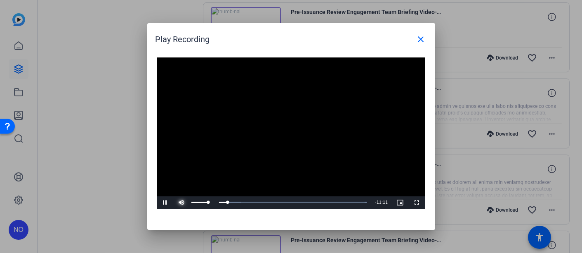
click at [183, 202] on span "Video Player" at bounding box center [182, 202] width 17 height 0
drag, startPoint x: 206, startPoint y: 202, endPoint x: 319, endPoint y: 202, distance: 112.7
click at [319, 202] on div "08:27" at bounding box center [256, 202] width 125 height 2
drag, startPoint x: 320, startPoint y: 200, endPoint x: 311, endPoint y: 201, distance: 8.8
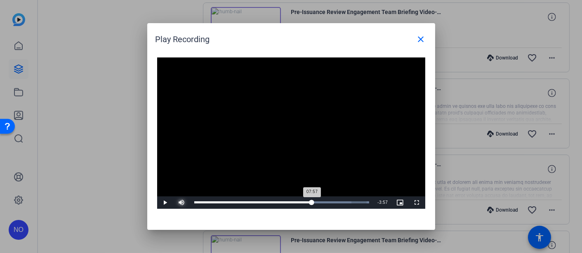
click at [311, 201] on div "07:57" at bounding box center [253, 202] width 118 height 2
drag, startPoint x: 315, startPoint y: 201, endPoint x: 344, endPoint y: 201, distance: 29.3
click at [344, 201] on div "Loaded : 100.00% 10:10 10:10" at bounding box center [281, 202] width 175 height 2
drag, startPoint x: 343, startPoint y: 201, endPoint x: 351, endPoint y: 200, distance: 7.9
click at [351, 201] on div "10:39" at bounding box center [272, 202] width 157 height 2
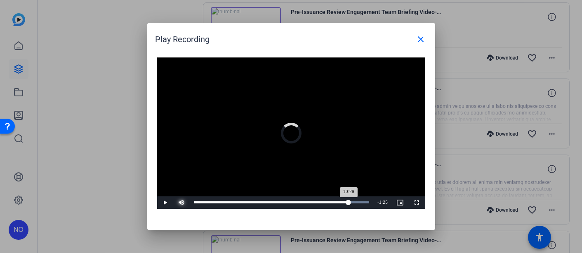
click at [348, 202] on div "10:29" at bounding box center [271, 202] width 155 height 2
click at [166, 202] on span "Video Player" at bounding box center [165, 202] width 17 height 0
drag, startPoint x: 166, startPoint y: 201, endPoint x: 172, endPoint y: 200, distance: 5.9
click at [166, 202] on span "Video Player" at bounding box center [165, 202] width 17 height 0
click at [344, 201] on div "10:12" at bounding box center [269, 202] width 151 height 2
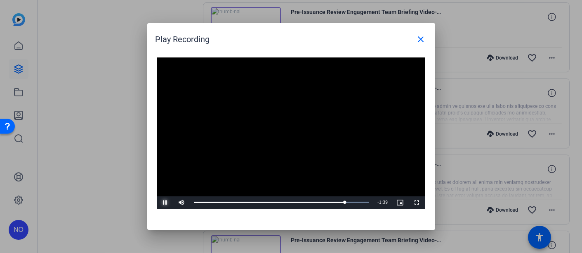
click at [167, 202] on span "Video Player" at bounding box center [165, 202] width 17 height 0
click at [168, 202] on span "Video Player" at bounding box center [165, 202] width 17 height 0
click at [165, 202] on span "Video Player" at bounding box center [165, 202] width 17 height 0
click at [420, 38] on mat-icon "close" at bounding box center [421, 39] width 10 height 10
